Goal: Transaction & Acquisition: Download file/media

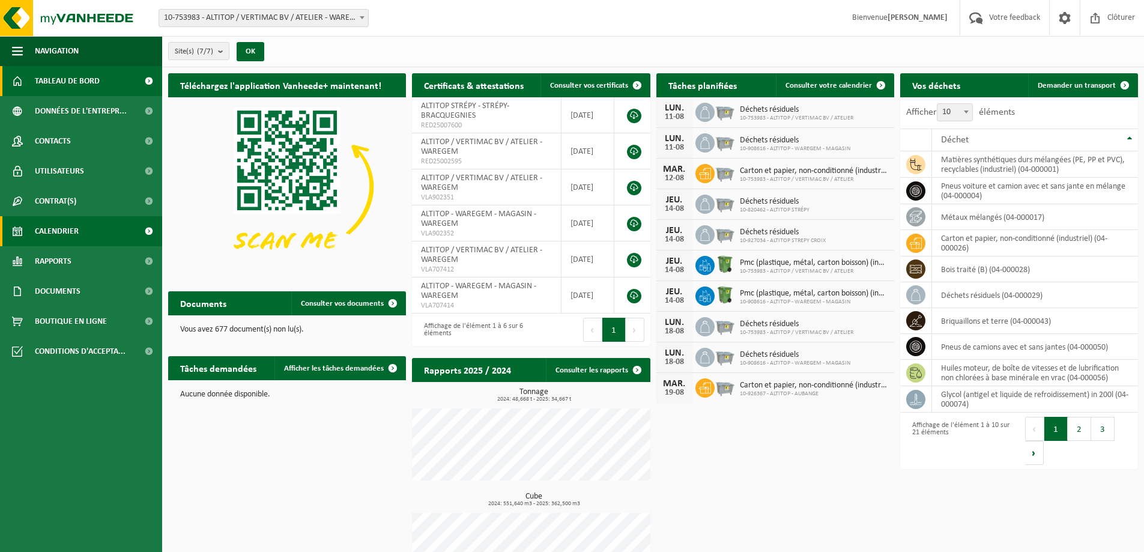
click at [93, 229] on link "Calendrier" at bounding box center [81, 231] width 162 height 30
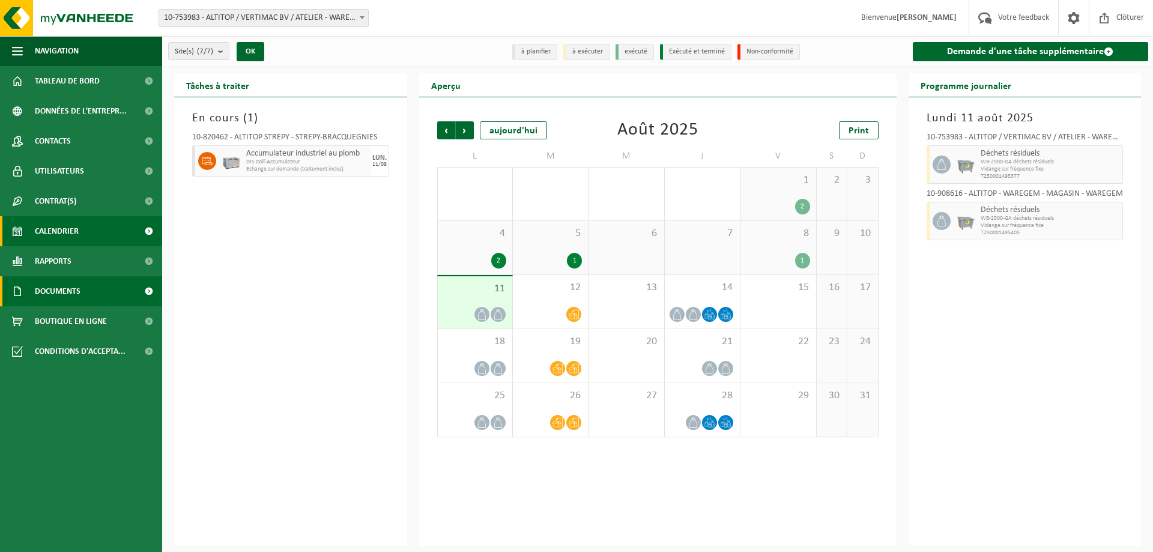
click at [91, 294] on link "Documents" at bounding box center [81, 291] width 162 height 30
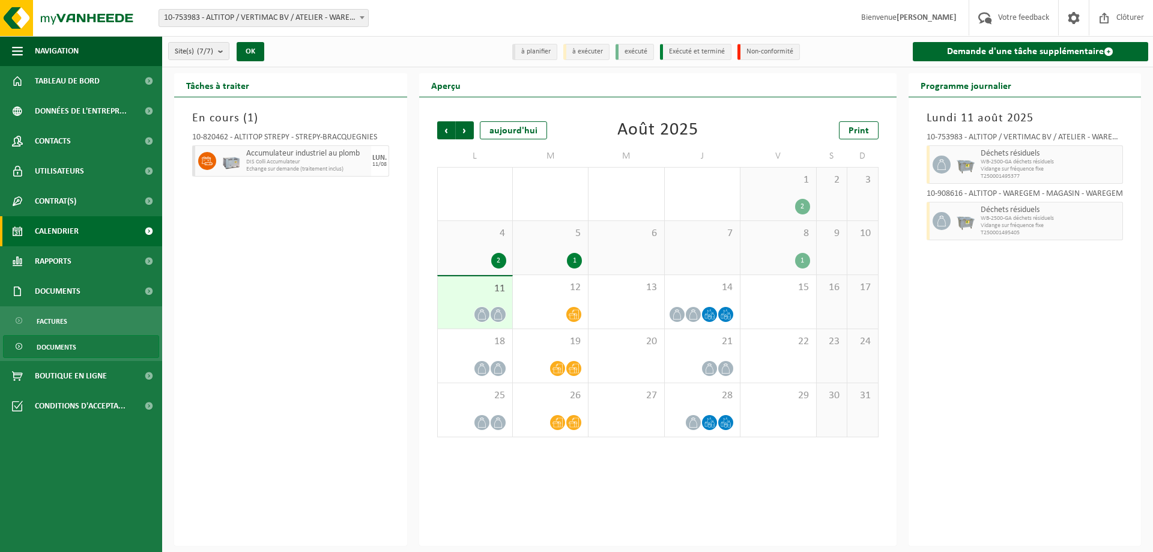
click at [58, 348] on span "Documents" at bounding box center [57, 347] width 40 height 23
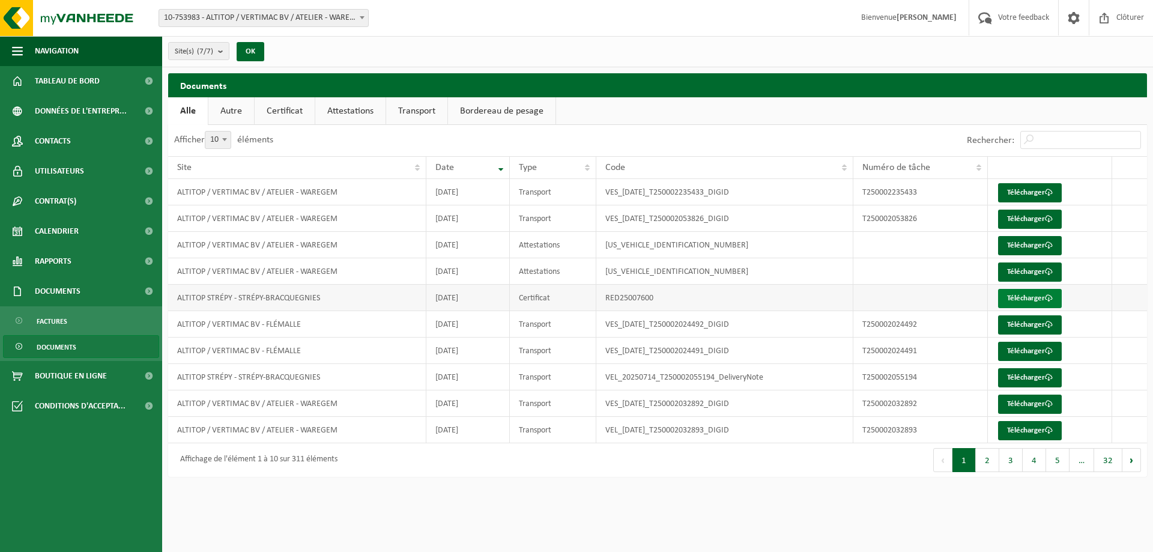
click at [1026, 299] on link "Télécharger" at bounding box center [1030, 298] width 64 height 19
click at [975, 459] on button "1" at bounding box center [964, 460] width 23 height 24
click at [993, 458] on button "2" at bounding box center [987, 460] width 23 height 24
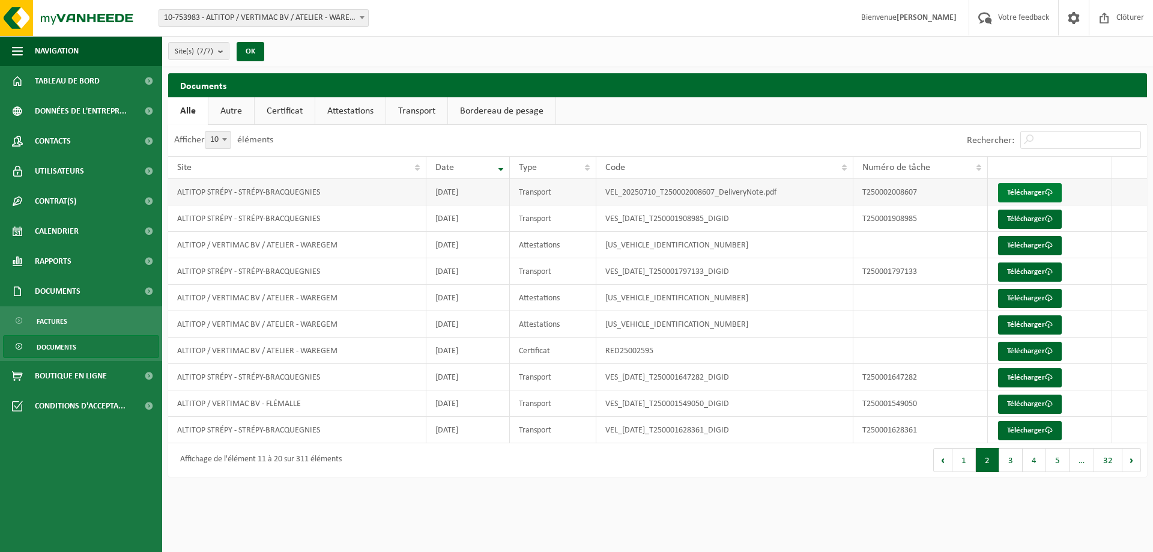
click at [1054, 193] on link "Télécharger" at bounding box center [1030, 192] width 64 height 19
click at [530, 111] on link "Bordereau de pesage" at bounding box center [502, 111] width 108 height 28
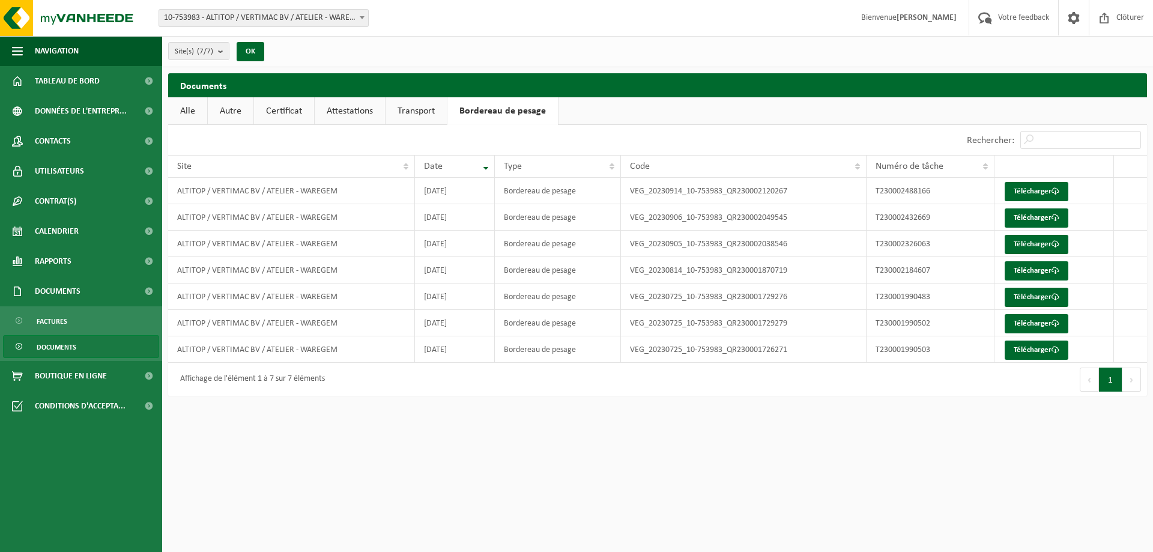
click at [250, 101] on link "Autre" at bounding box center [231, 111] width 46 height 28
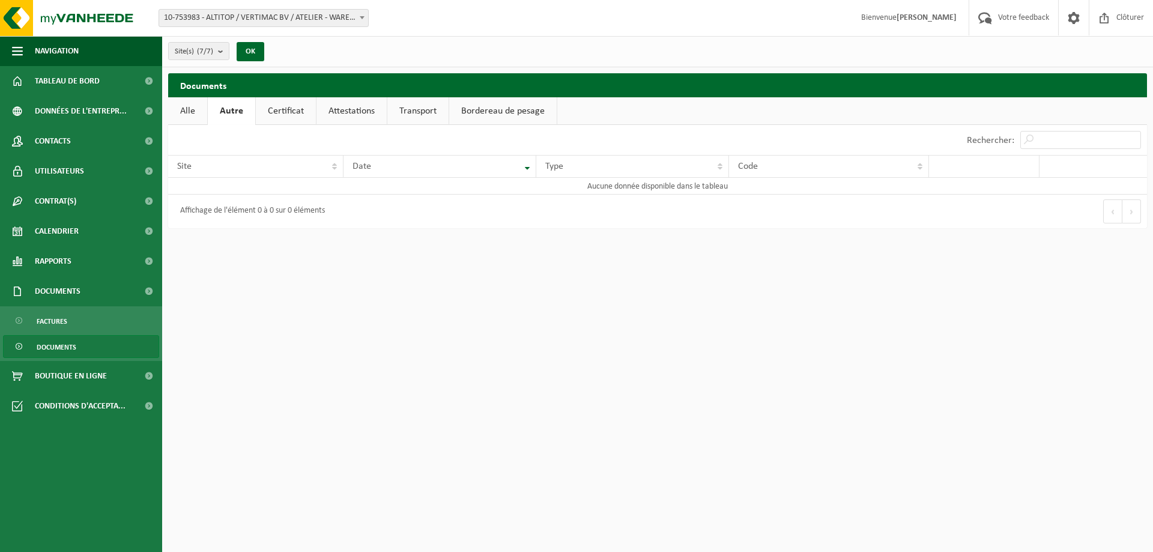
click at [350, 109] on link "Attestations" at bounding box center [352, 111] width 70 height 28
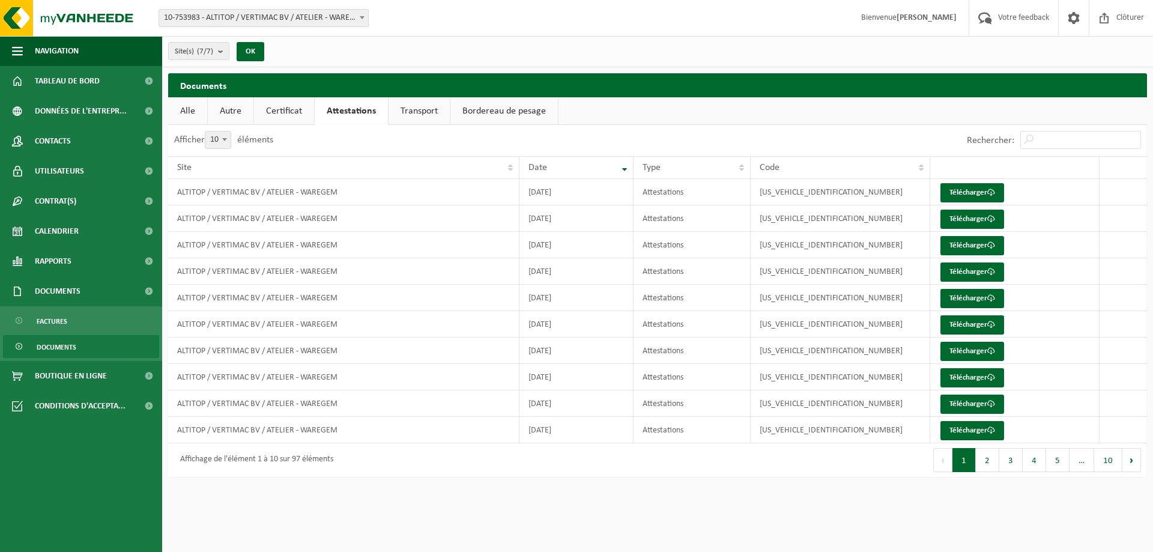
click at [429, 104] on link "Transport" at bounding box center [419, 111] width 61 height 28
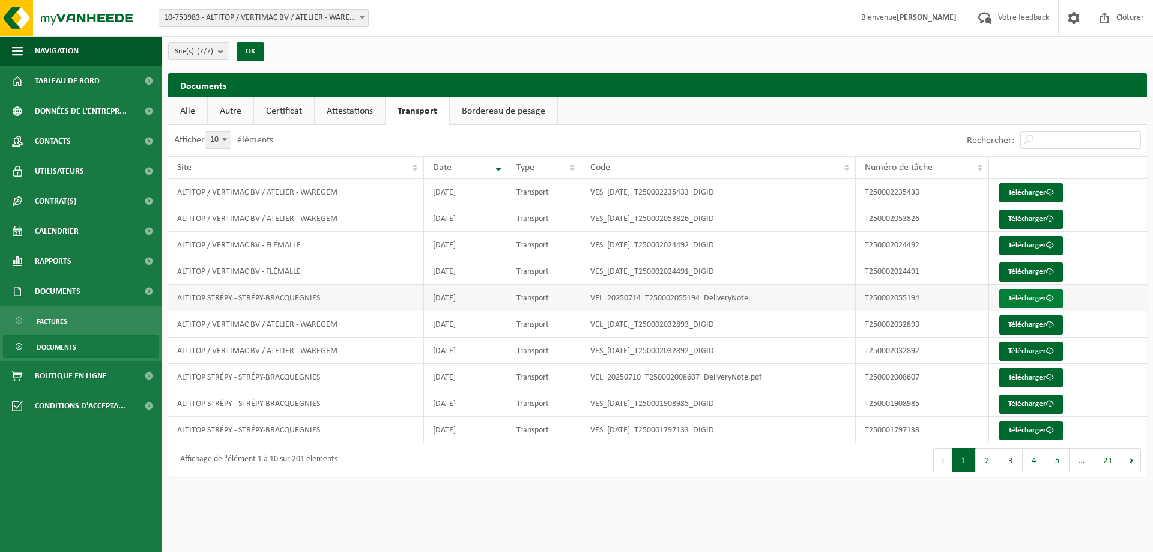
click at [1020, 299] on link "Télécharger" at bounding box center [1031, 298] width 64 height 19
click at [352, 106] on link "Attestations" at bounding box center [350, 111] width 70 height 28
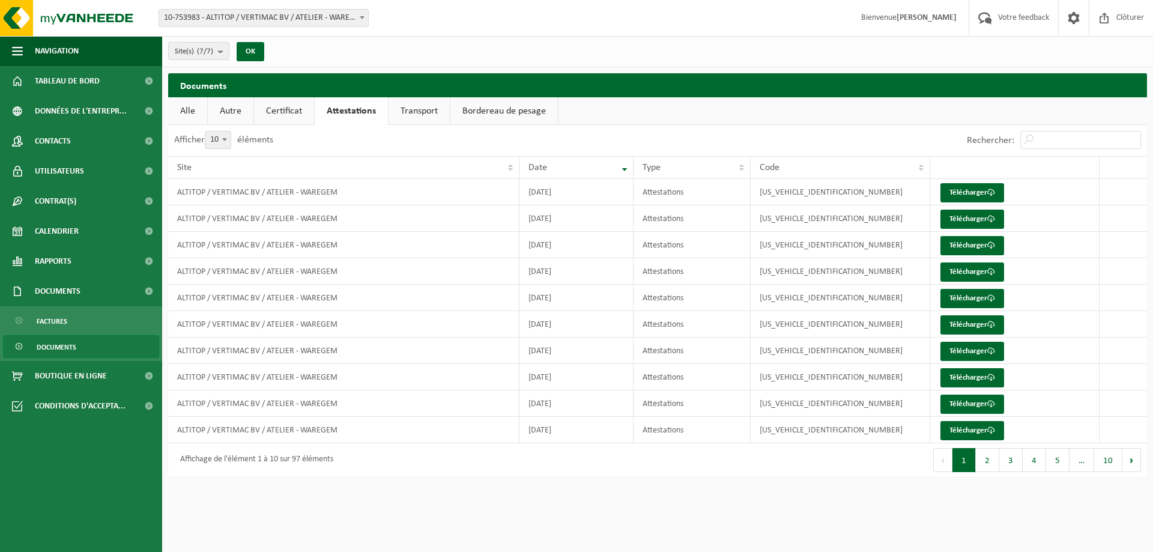
click at [285, 115] on link "Certificat" at bounding box center [284, 111] width 60 height 28
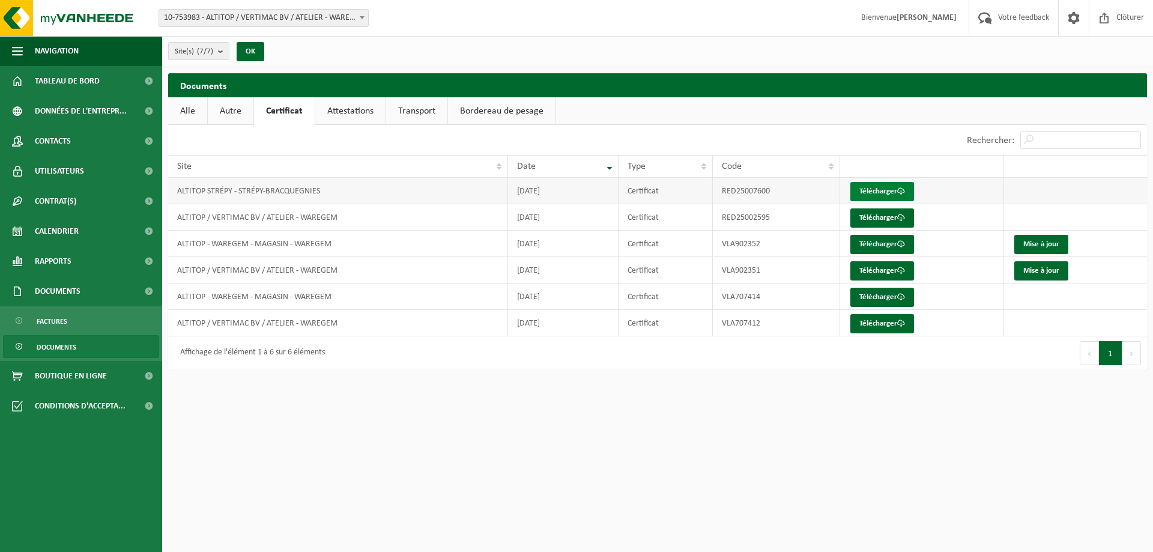
click at [882, 190] on link "Télécharger" at bounding box center [883, 191] width 64 height 19
